Goal: Use online tool/utility: Utilize a website feature to perform a specific function

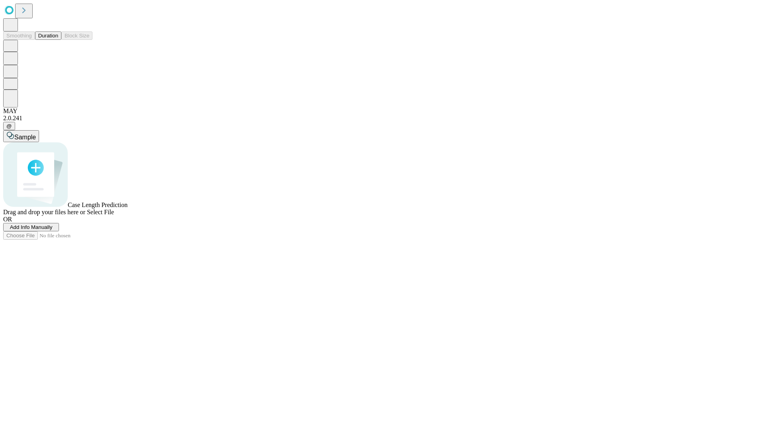
click at [53, 230] on span "Add Info Manually" at bounding box center [31, 227] width 43 height 6
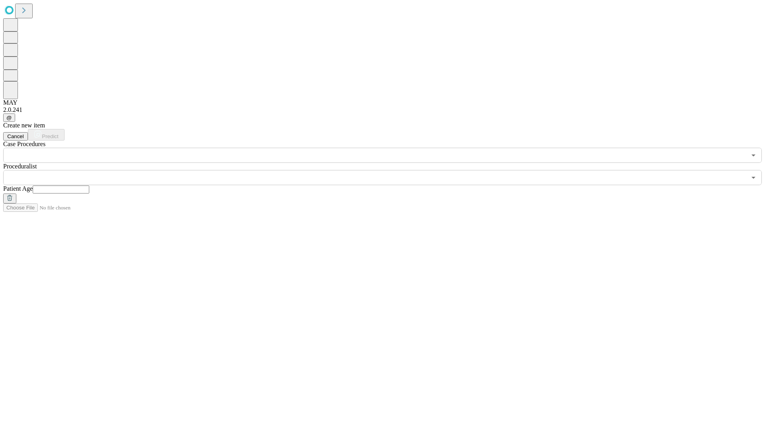
click at [89, 186] on input "text" at bounding box center [61, 190] width 57 height 8
type input "**"
click at [388, 170] on input "text" at bounding box center [374, 177] width 743 height 15
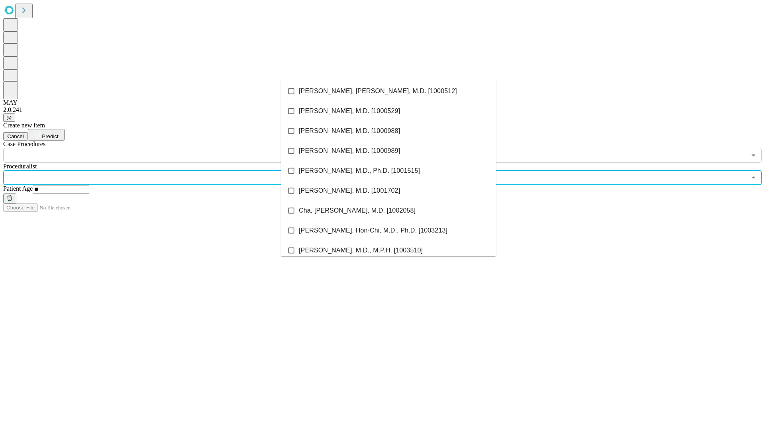
click at [388, 91] on li "[PERSON_NAME], [PERSON_NAME], M.D. [1000512]" at bounding box center [388, 91] width 215 height 20
click at [167, 148] on input "text" at bounding box center [374, 155] width 743 height 15
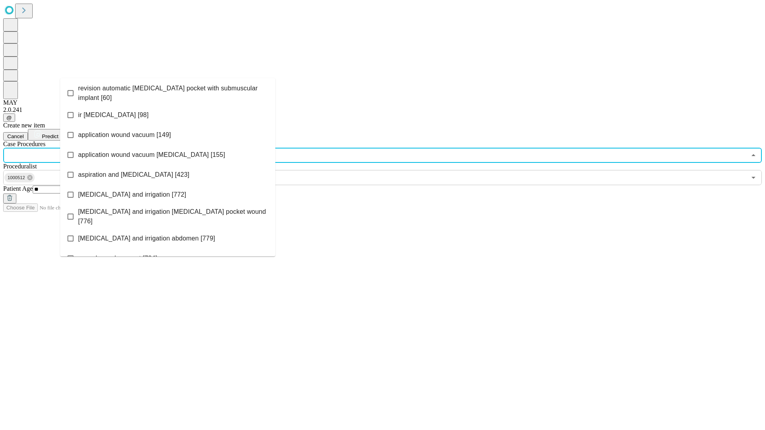
click at [168, 91] on span "revision automatic [MEDICAL_DATA] pocket with submuscular implant [60]" at bounding box center [173, 93] width 191 height 19
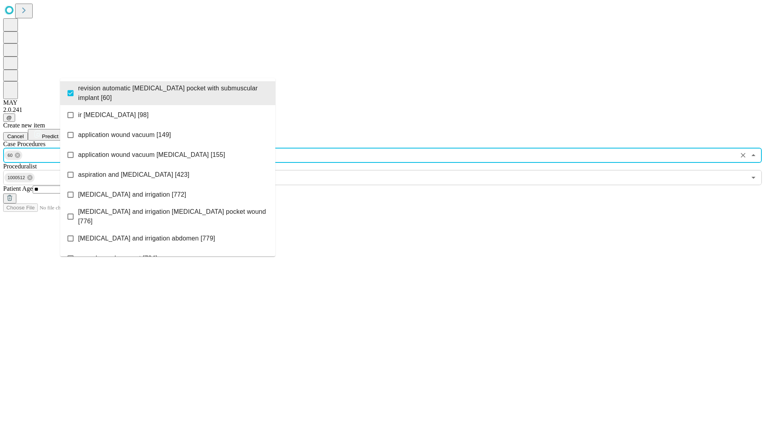
click at [58, 133] on span "Predict" at bounding box center [50, 136] width 16 height 6
